Goal: Obtain resource: Download file/media

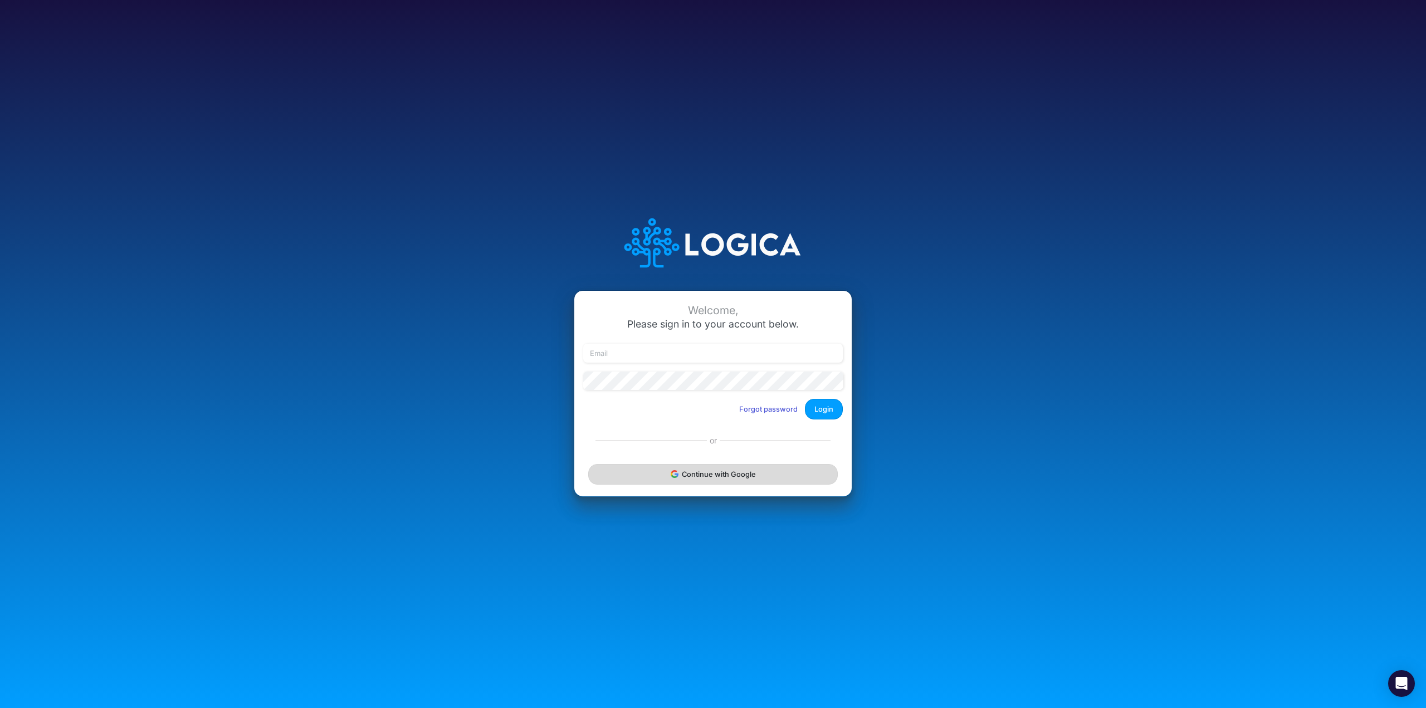
click at [745, 470] on button "Continue with Google" at bounding box center [713, 474] width 250 height 21
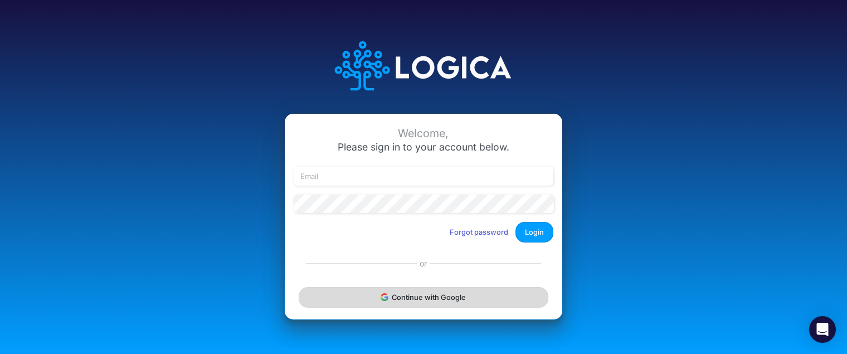
click at [461, 303] on button "Continue with Google" at bounding box center [424, 297] width 250 height 21
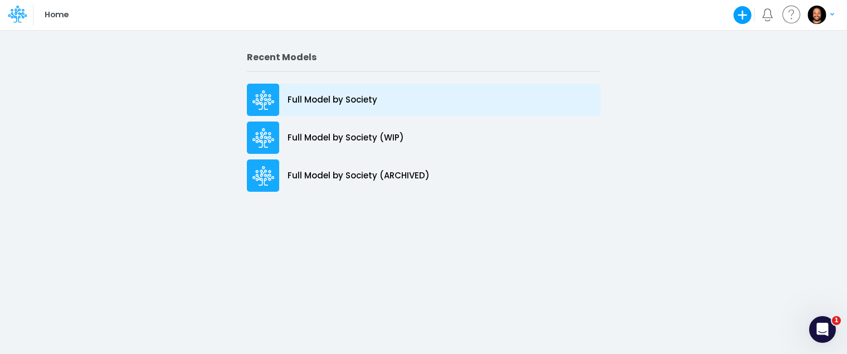
click at [309, 91] on div "Full Model by Society" at bounding box center [424, 100] width 354 height 32
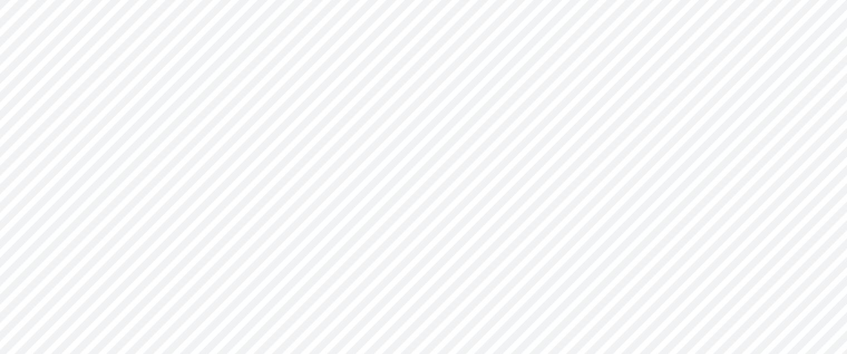
type input "Consolidated FS - BACENGAAP"
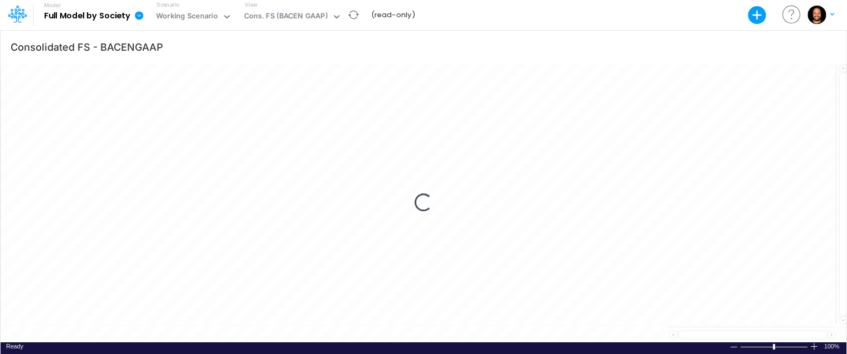
click at [139, 17] on icon at bounding box center [139, 15] width 8 height 8
click at [166, 45] on button "Export" at bounding box center [194, 45] width 119 height 18
click at [295, 48] on button "Excel" at bounding box center [315, 51] width 119 height 17
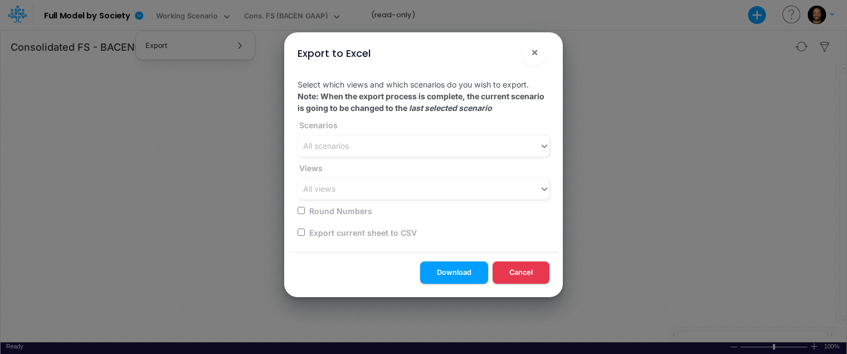
click at [349, 143] on div "All scenarios" at bounding box center [326, 146] width 46 height 12
click at [401, 148] on div "All scenarios" at bounding box center [418, 146] width 242 height 18
click at [540, 54] on button "×" at bounding box center [534, 52] width 27 height 27
click at [539, 54] on div "Consolidated FS - BACENGAAP" at bounding box center [423, 46] width 845 height 31
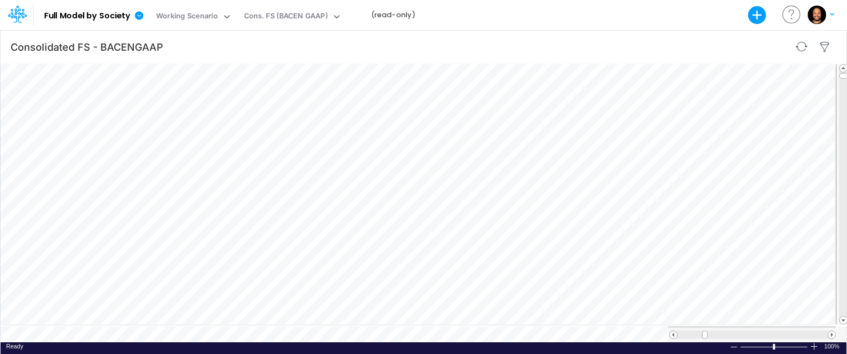
scroll to position [6, 1]
click at [140, 18] on icon at bounding box center [139, 15] width 8 height 8
click at [201, 45] on button "Export" at bounding box center [194, 45] width 119 height 18
click at [275, 50] on button "Excel" at bounding box center [315, 51] width 119 height 17
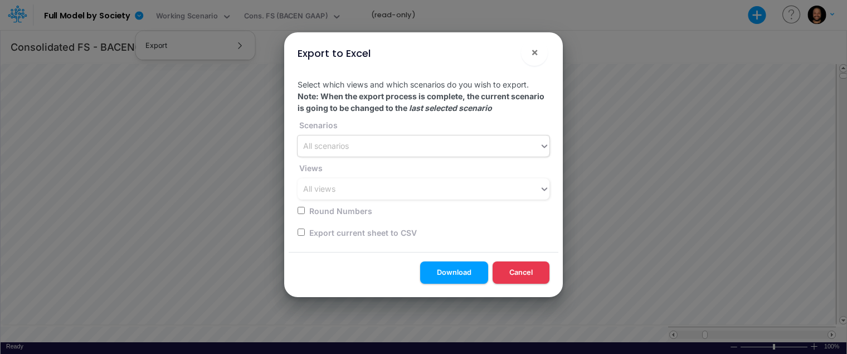
click at [479, 143] on div "All scenarios" at bounding box center [418, 146] width 242 height 18
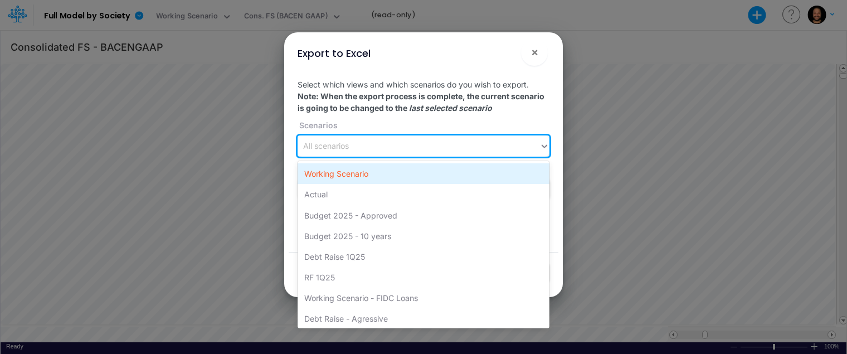
click at [484, 170] on div "Working Scenario" at bounding box center [423, 173] width 252 height 21
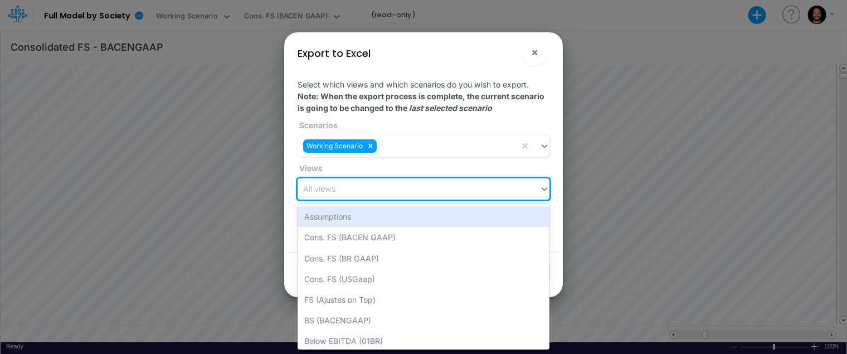
click at [489, 190] on div "All views" at bounding box center [418, 189] width 242 height 18
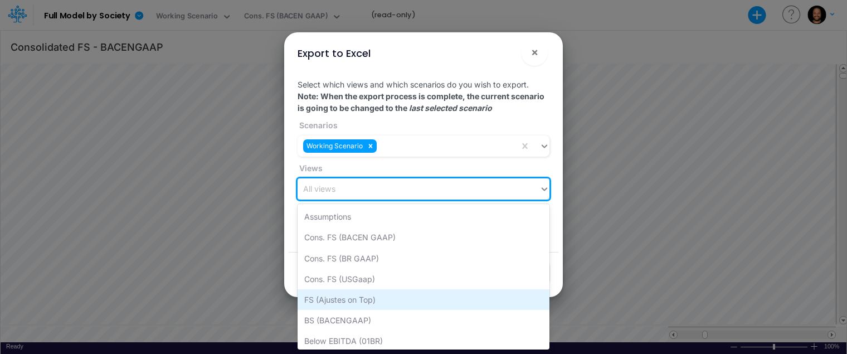
scroll to position [0, 0]
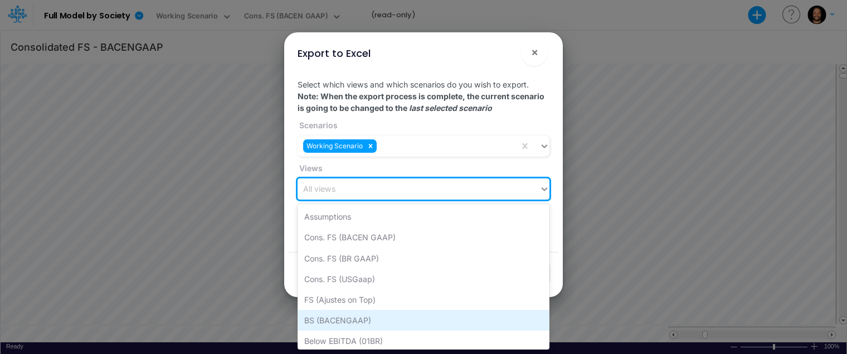
click at [410, 326] on div "BS (BACENGAAP)" at bounding box center [423, 320] width 252 height 21
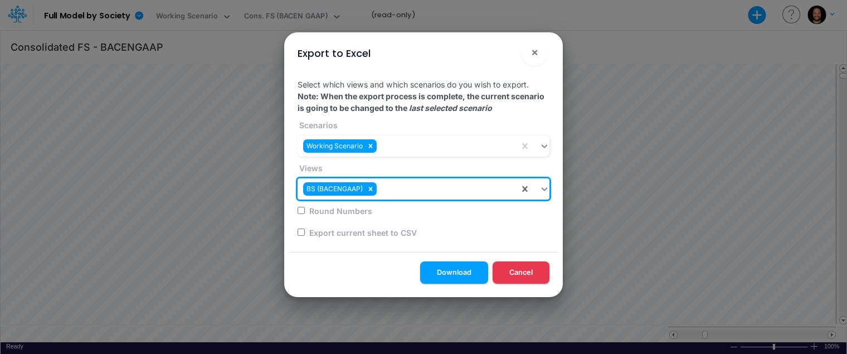
click at [432, 192] on div "BS (BACENGAAP)" at bounding box center [408, 189] width 222 height 18
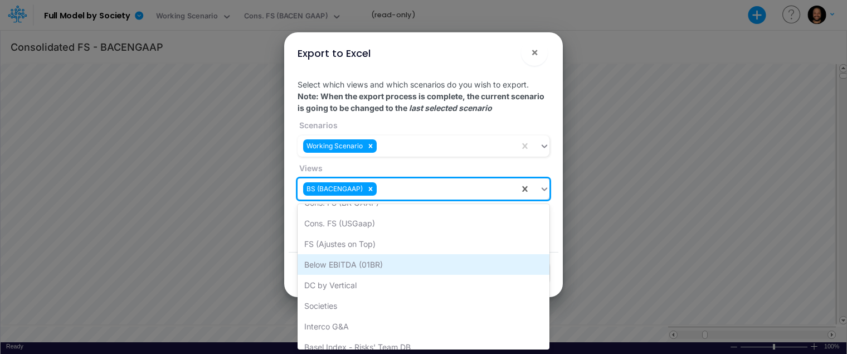
scroll to position [107, 0]
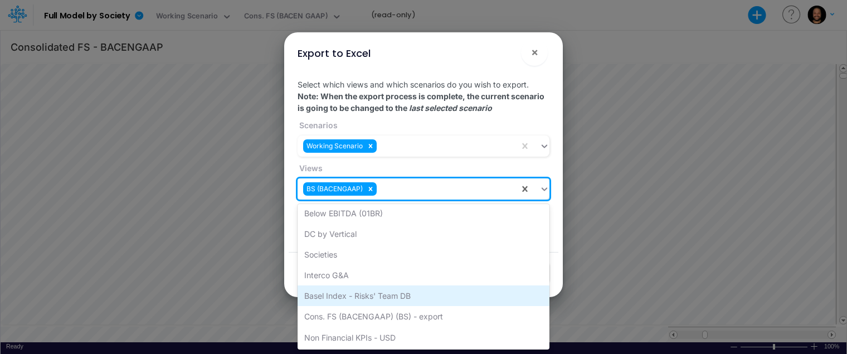
click at [422, 292] on div "Basel Index - Risks' Team DB" at bounding box center [423, 295] width 252 height 21
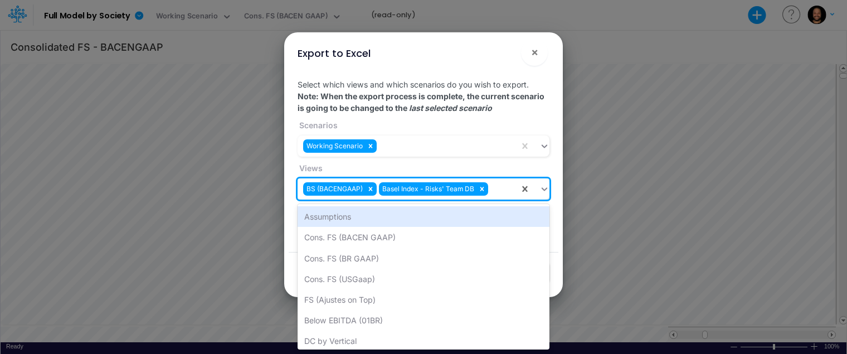
click at [500, 190] on div "BS (BACENGAAP) Basel Index - Risks' Team DB" at bounding box center [408, 189] width 222 height 18
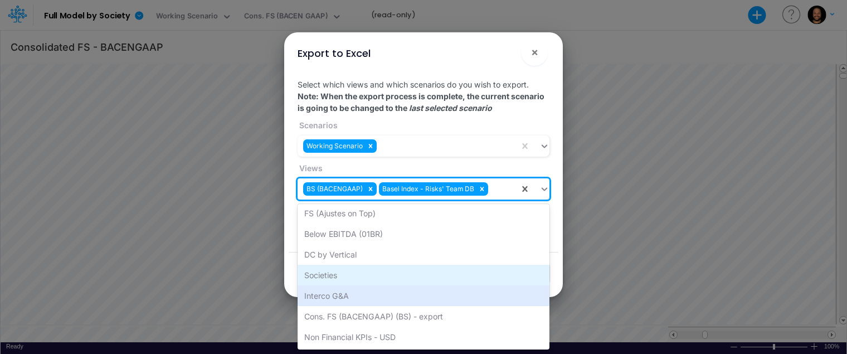
scroll to position [77, 0]
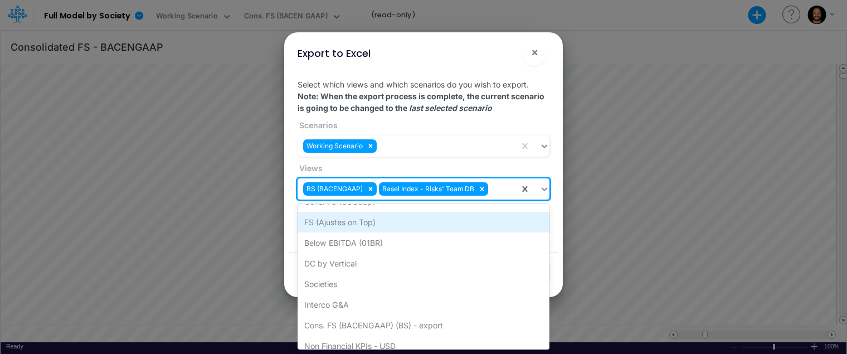
click at [412, 227] on div "FS (Ajustes on Top)" at bounding box center [423, 222] width 252 height 21
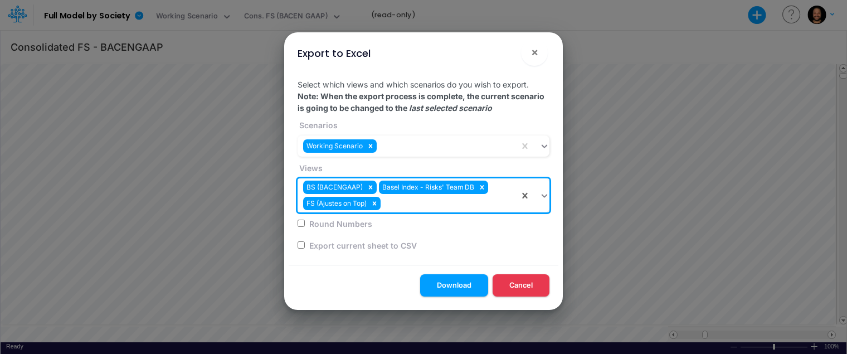
click at [426, 204] on div "BS (BACENGAAP) Basel Index - Risks' Team DB FS (Ajustes on Top)" at bounding box center [408, 195] width 222 height 34
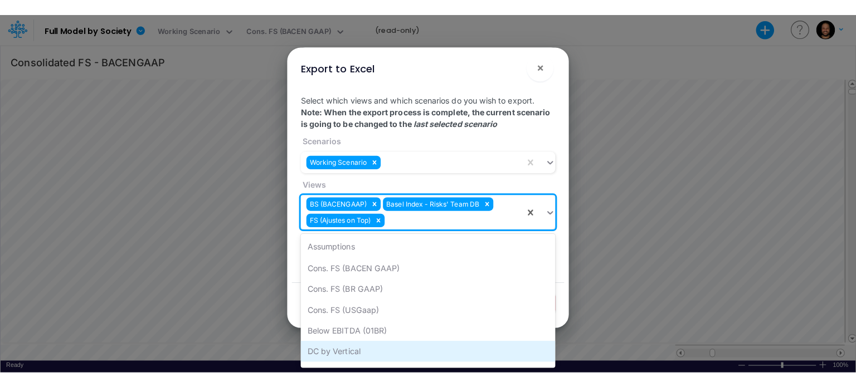
scroll to position [79, 0]
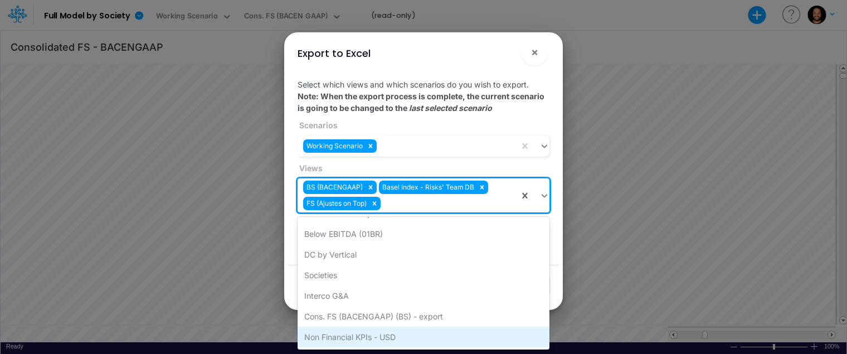
click at [390, 335] on div "Non Financial KPIs - USD" at bounding box center [423, 336] width 252 height 21
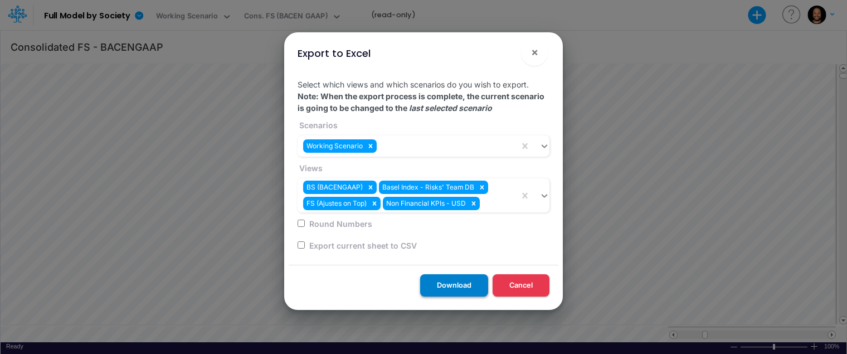
click at [483, 285] on button "Download" at bounding box center [454, 285] width 68 height 22
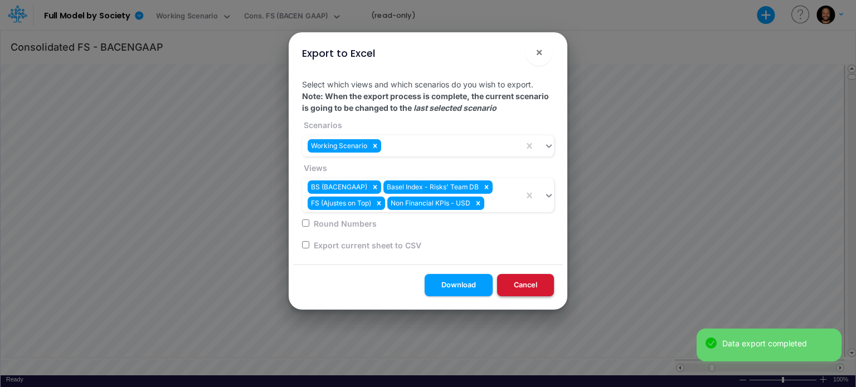
click at [533, 288] on button "Cancel" at bounding box center [525, 285] width 57 height 22
